Goal: Obtain resource: Obtain resource

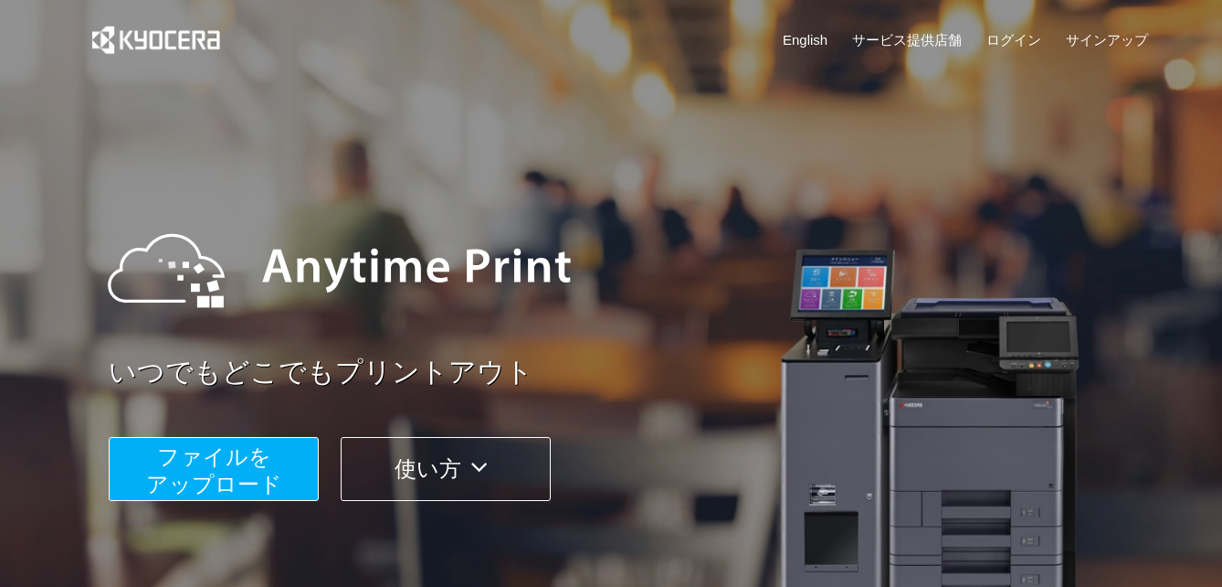
click at [238, 461] on span "ファイルを ​​アップロード" at bounding box center [214, 470] width 136 height 52
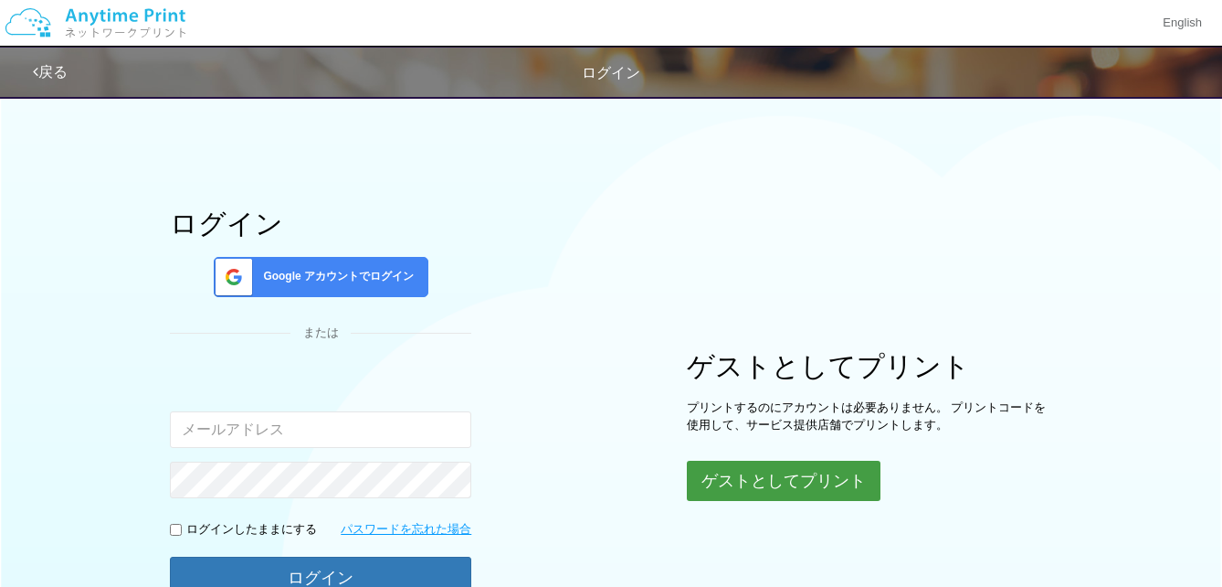
click at [780, 486] on button "ゲストとしてプリント" at bounding box center [784, 480] width 194 height 40
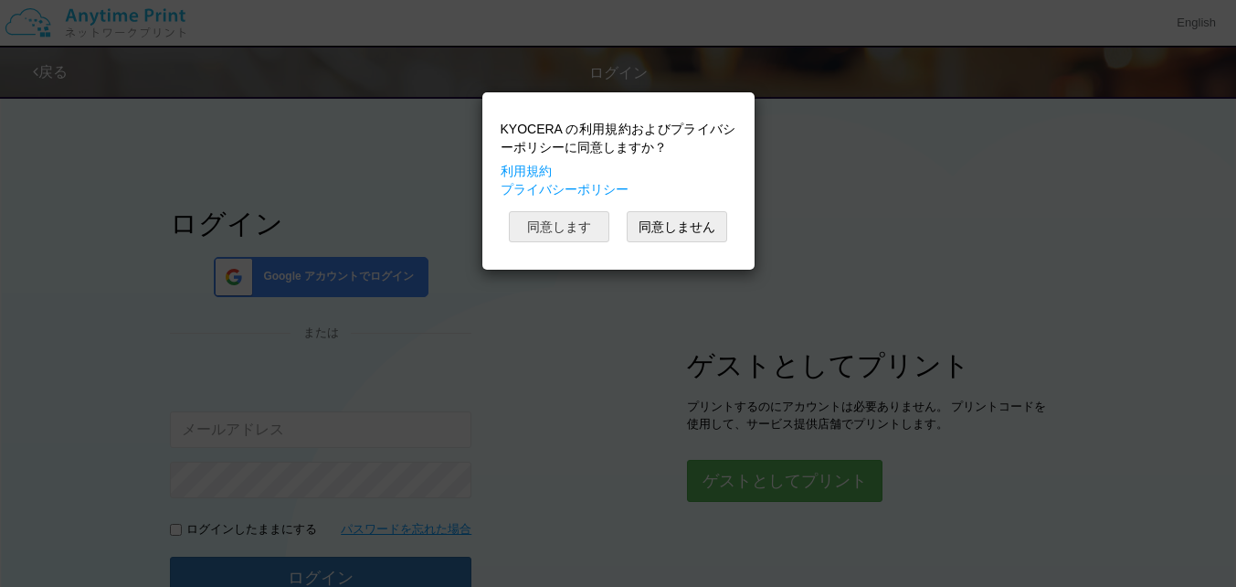
click at [561, 223] on button "同意します" at bounding box center [559, 226] width 101 height 31
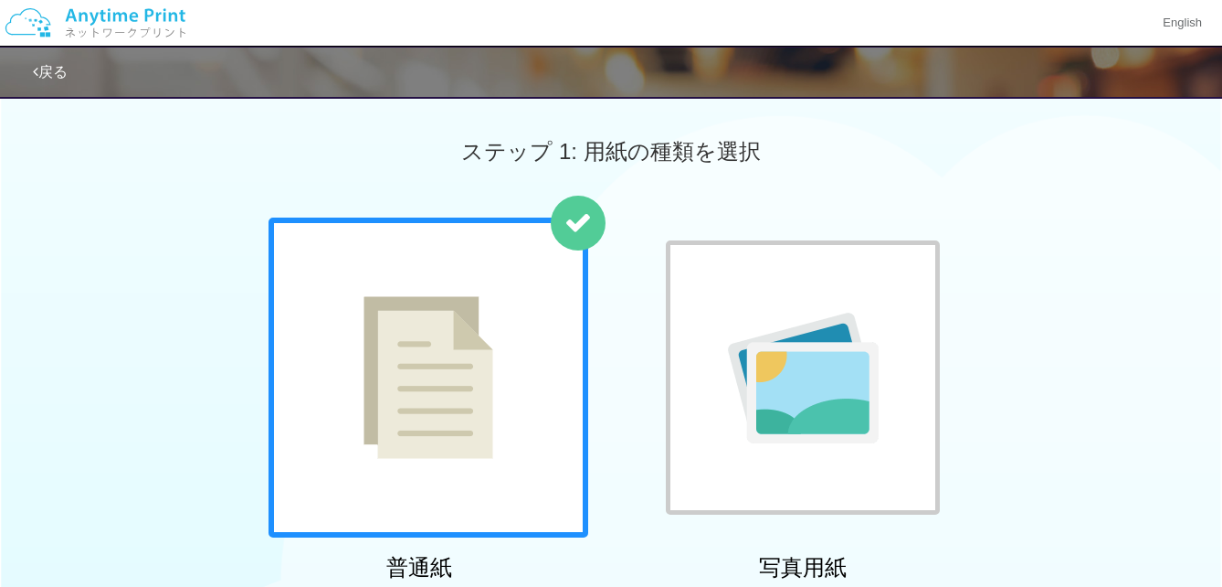
click at [476, 342] on img at bounding box center [429, 377] width 130 height 163
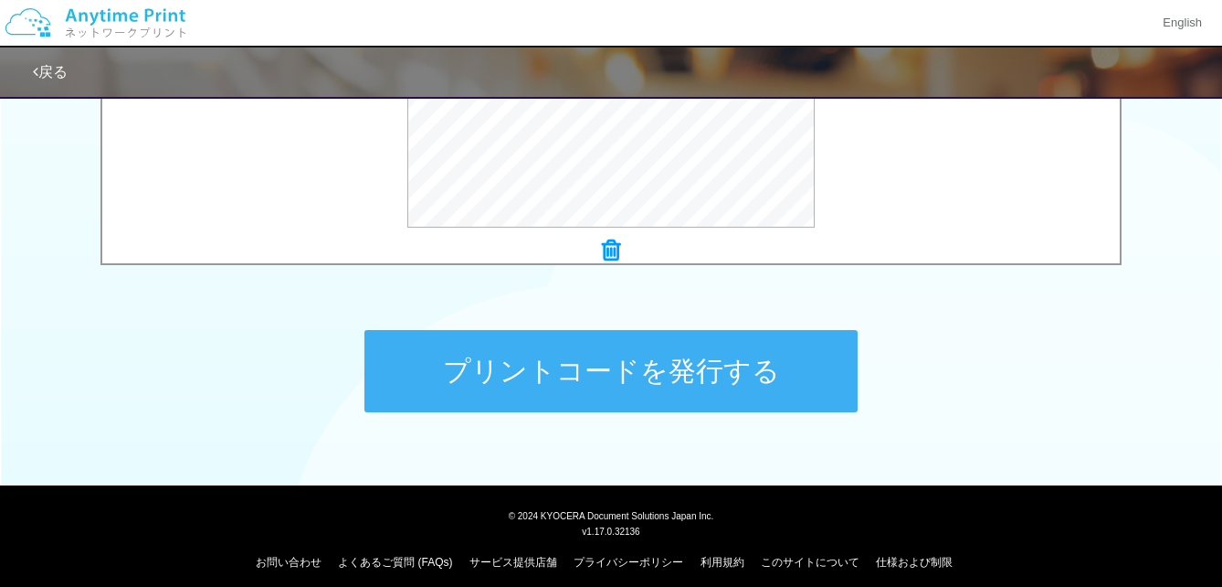
scroll to position [796, 0]
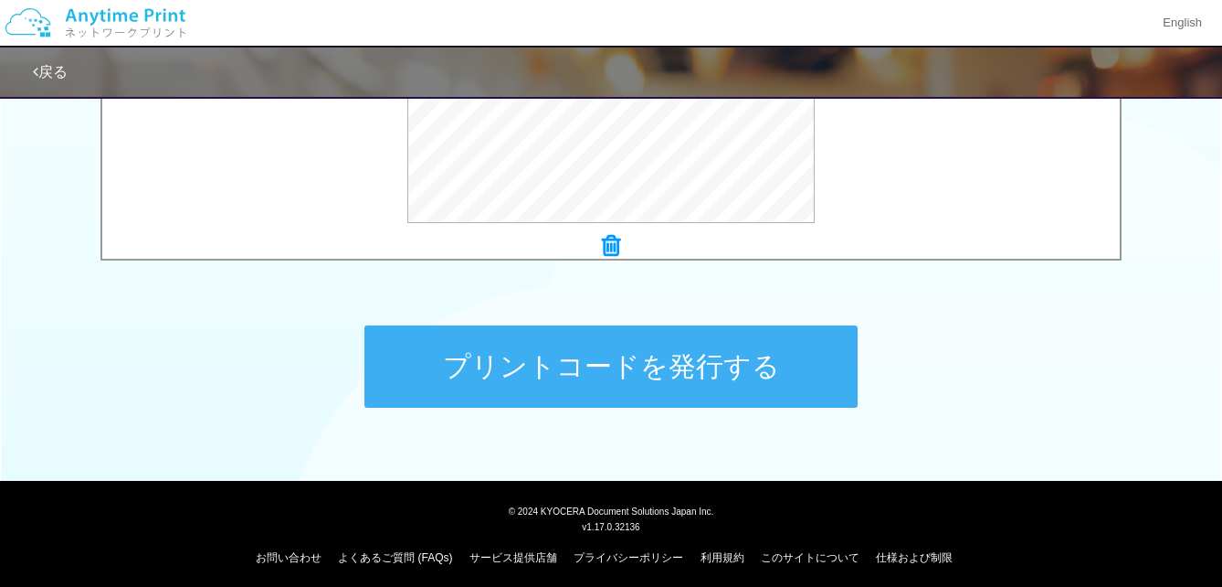
click at [483, 360] on button "プリントコードを発行する" at bounding box center [611, 366] width 493 height 82
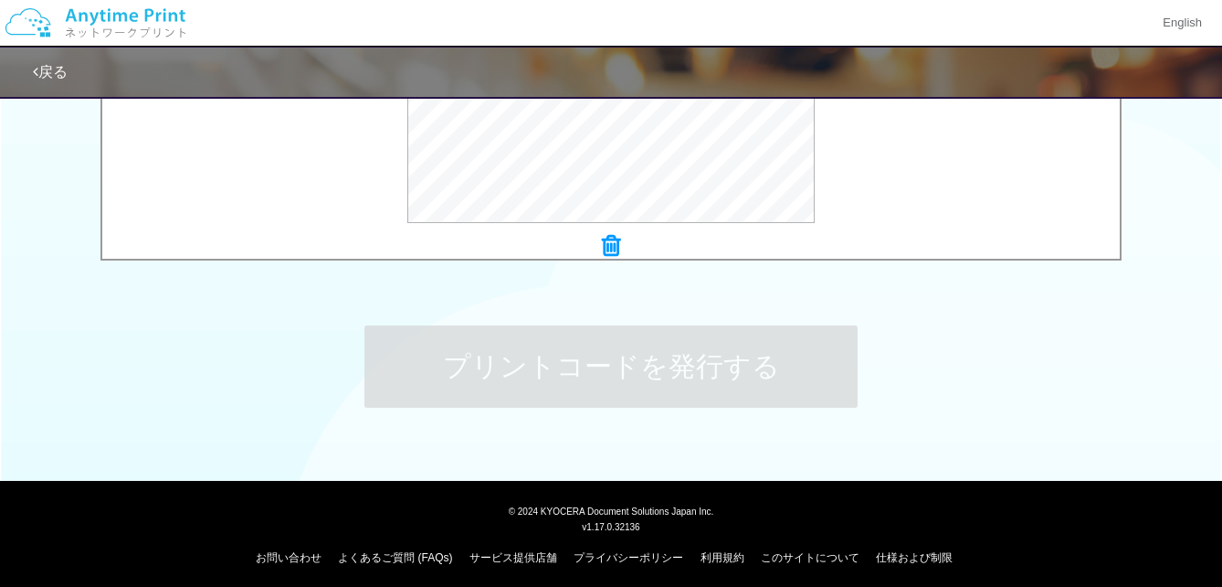
scroll to position [0, 0]
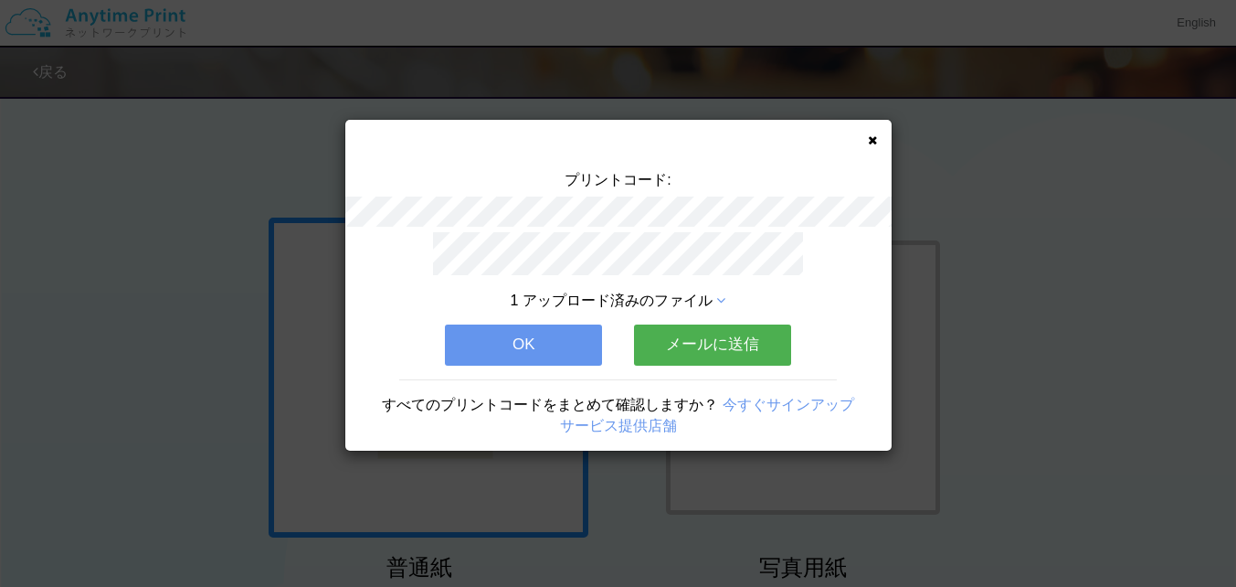
click at [526, 337] on button "OK" at bounding box center [523, 344] width 157 height 40
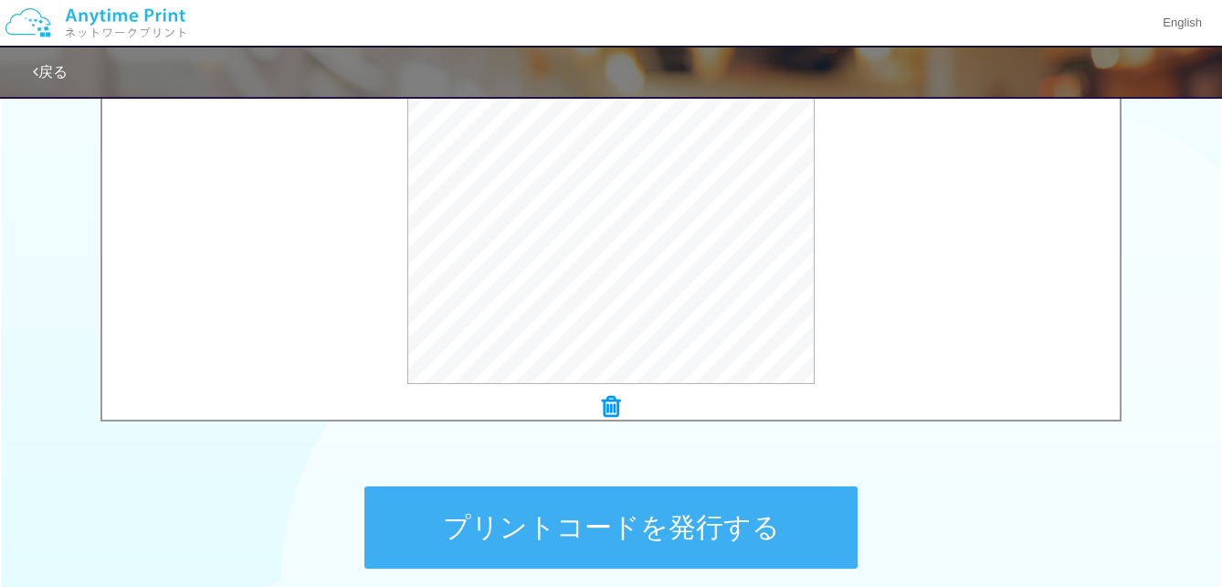
scroll to position [619, 0]
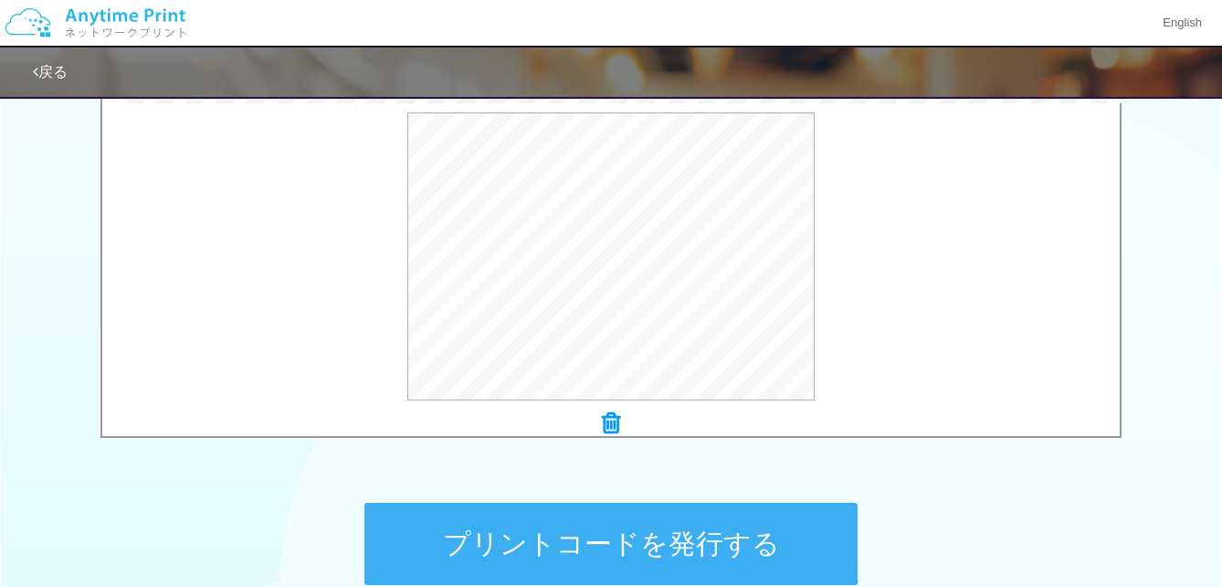
click at [648, 546] on button "プリントコードを発行する" at bounding box center [611, 544] width 493 height 82
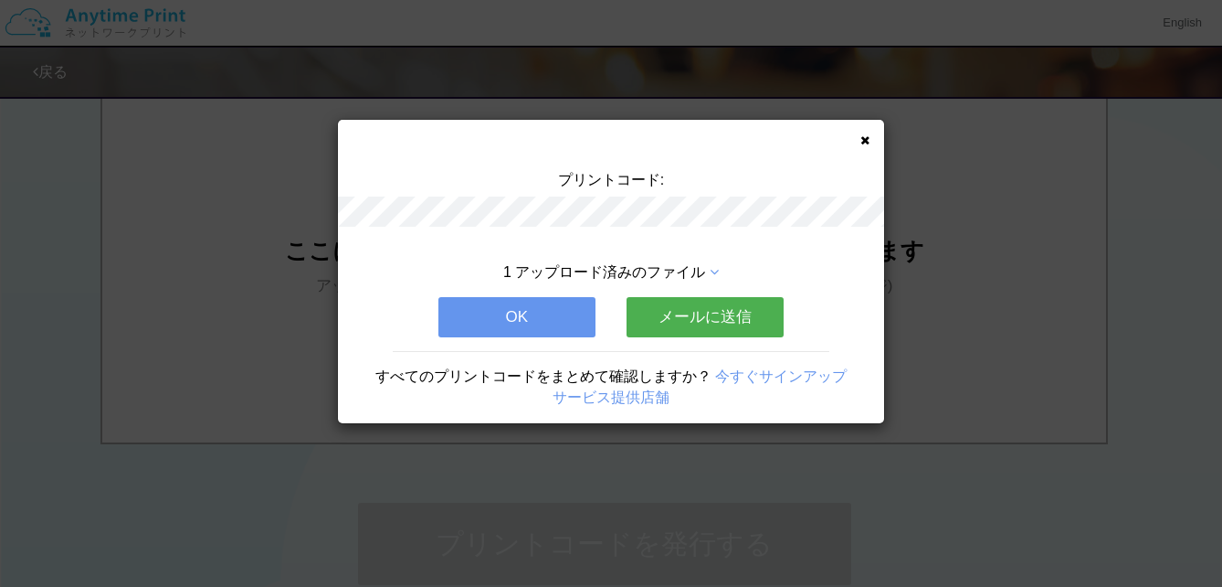
scroll to position [0, 0]
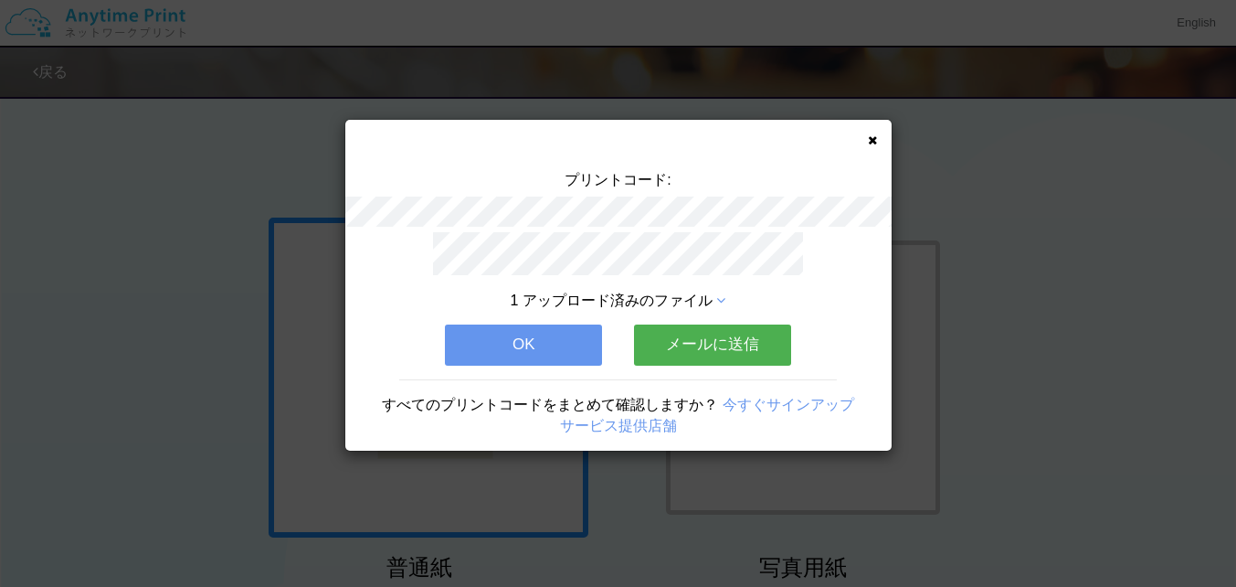
click at [561, 336] on button "OK" at bounding box center [523, 344] width 157 height 40
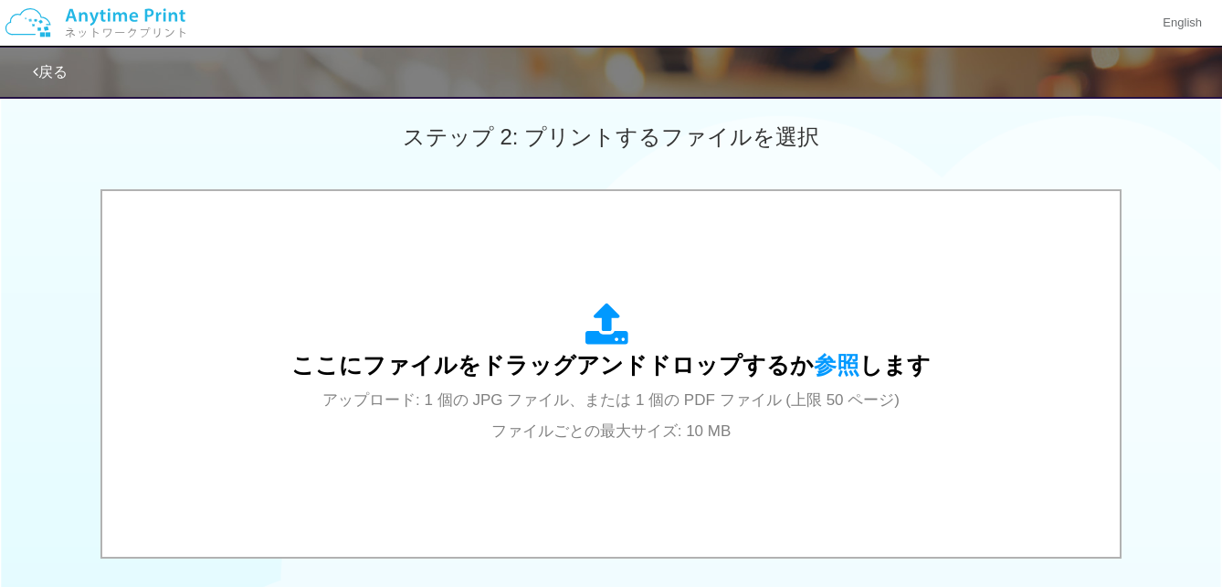
scroll to position [502, 0]
